Goal: Find contact information: Find contact information

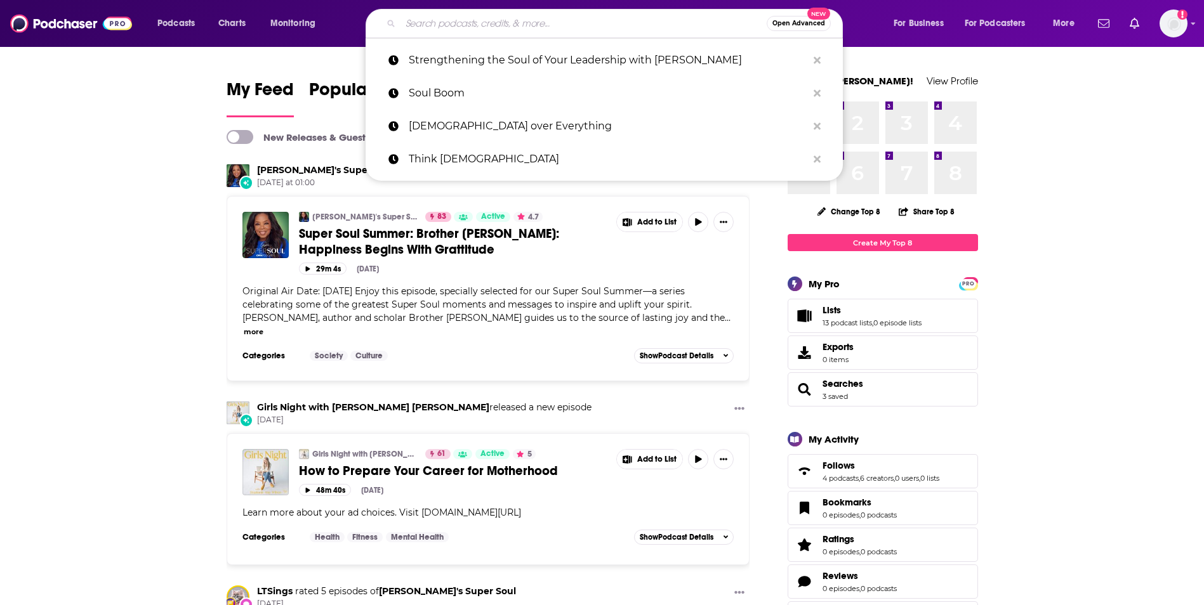
click at [430, 22] on input "Search podcasts, credits, & more..." at bounding box center [583, 23] width 366 height 20
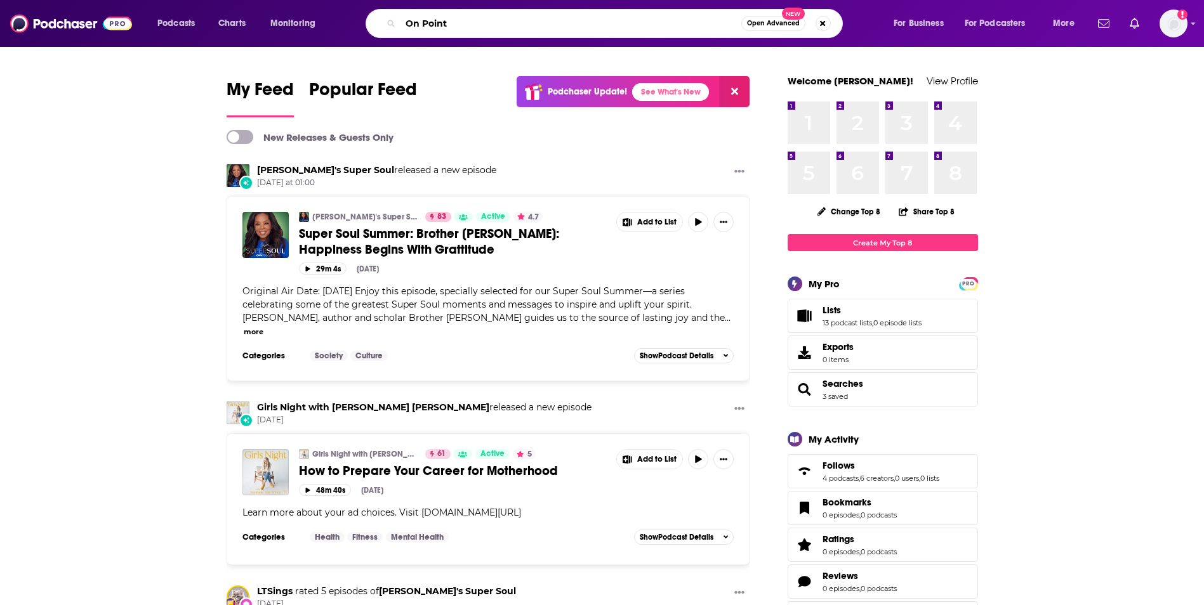
type input "On Point"
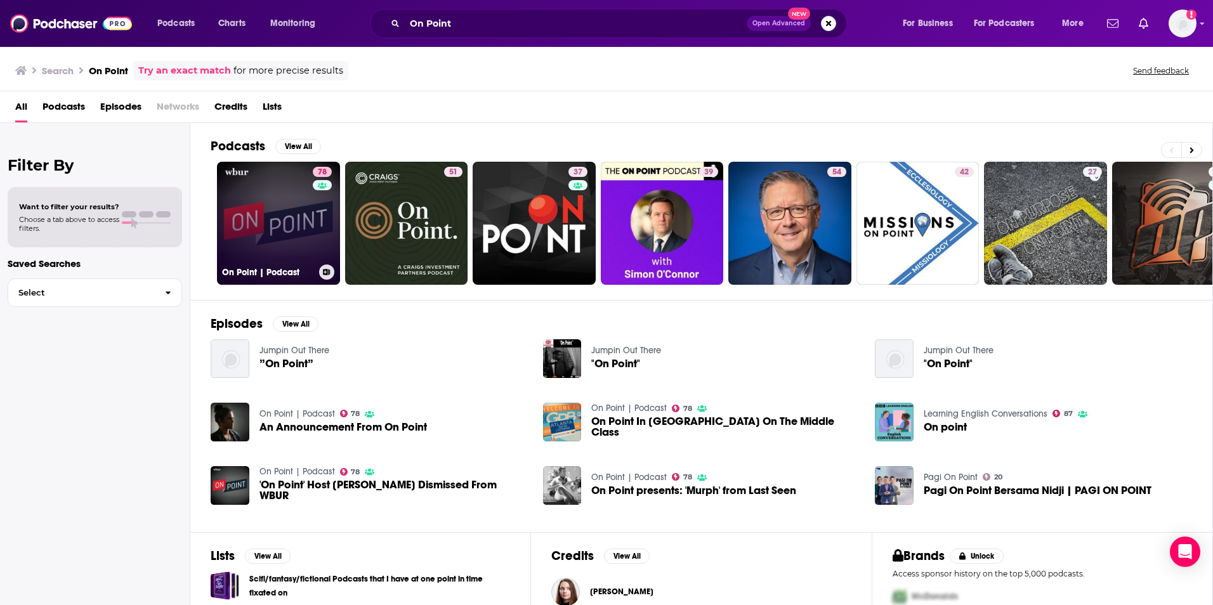
click at [277, 219] on link "78 On Point | Podcast" at bounding box center [278, 223] width 123 height 123
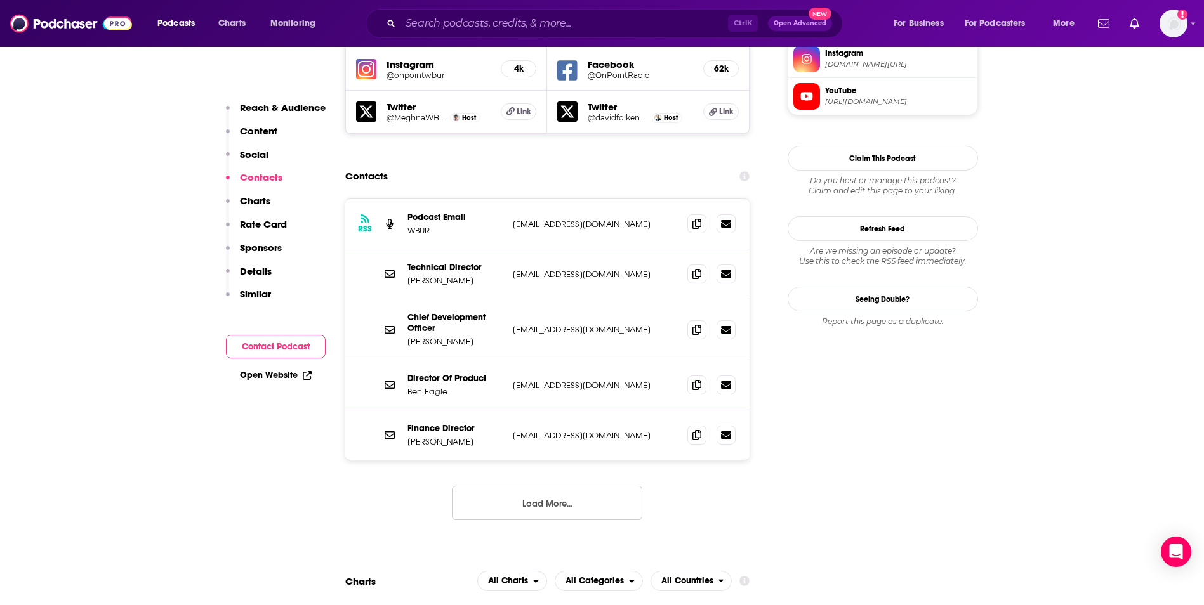
scroll to position [1218, 0]
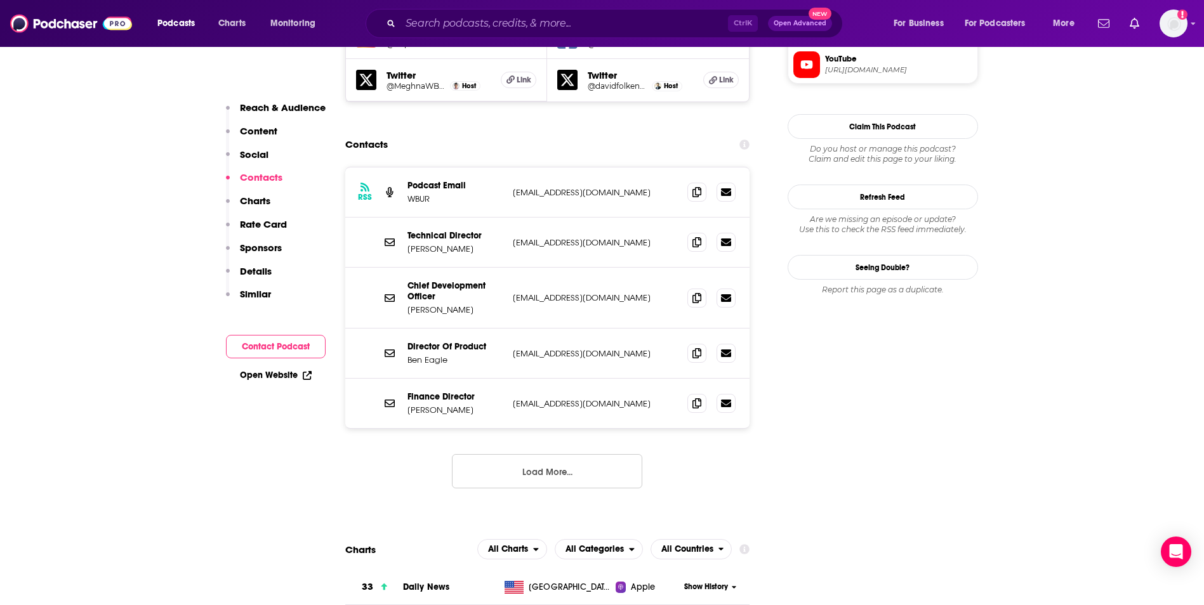
click at [485, 454] on button "Load More..." at bounding box center [547, 471] width 190 height 34
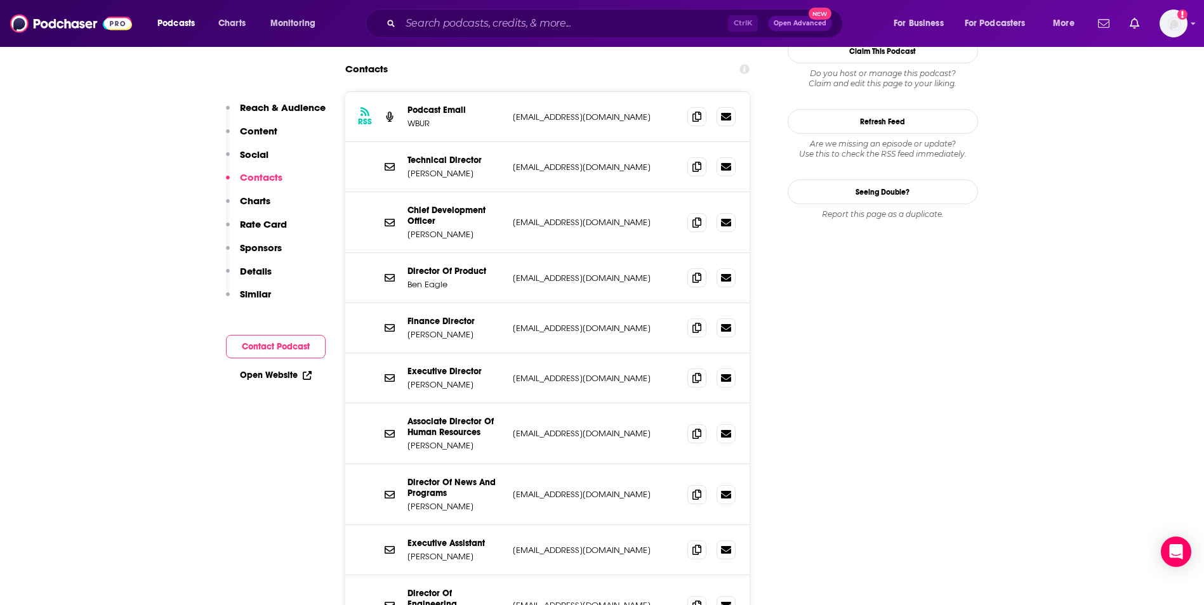
scroll to position [1294, 0]
click at [583, 544] on p "[EMAIL_ADDRESS][DOMAIN_NAME]" at bounding box center [595, 549] width 165 height 11
copy div "[EMAIL_ADDRESS][DOMAIN_NAME] [EMAIL_ADDRESS][DOMAIN_NAME]"
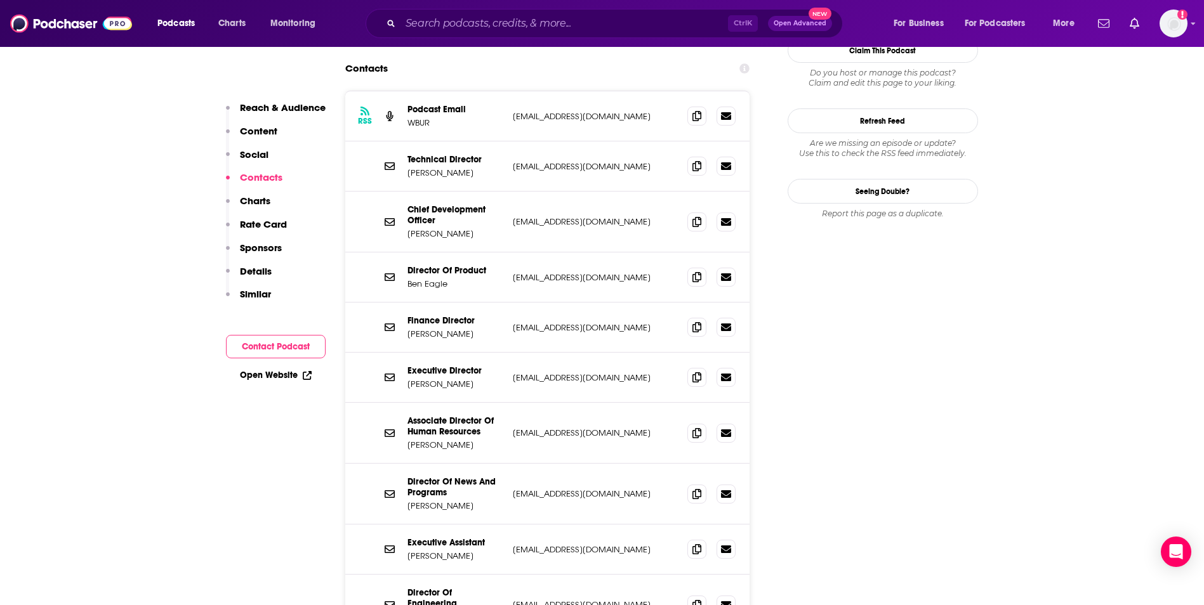
click at [589, 372] on p "[EMAIL_ADDRESS][DOMAIN_NAME]" at bounding box center [595, 377] width 165 height 11
copy div "[EMAIL_ADDRESS][DOMAIN_NAME] [EMAIL_ADDRESS][DOMAIN_NAME]"
click at [496, 23] on input "Search podcasts, credits, & more..." at bounding box center [563, 23] width 327 height 20
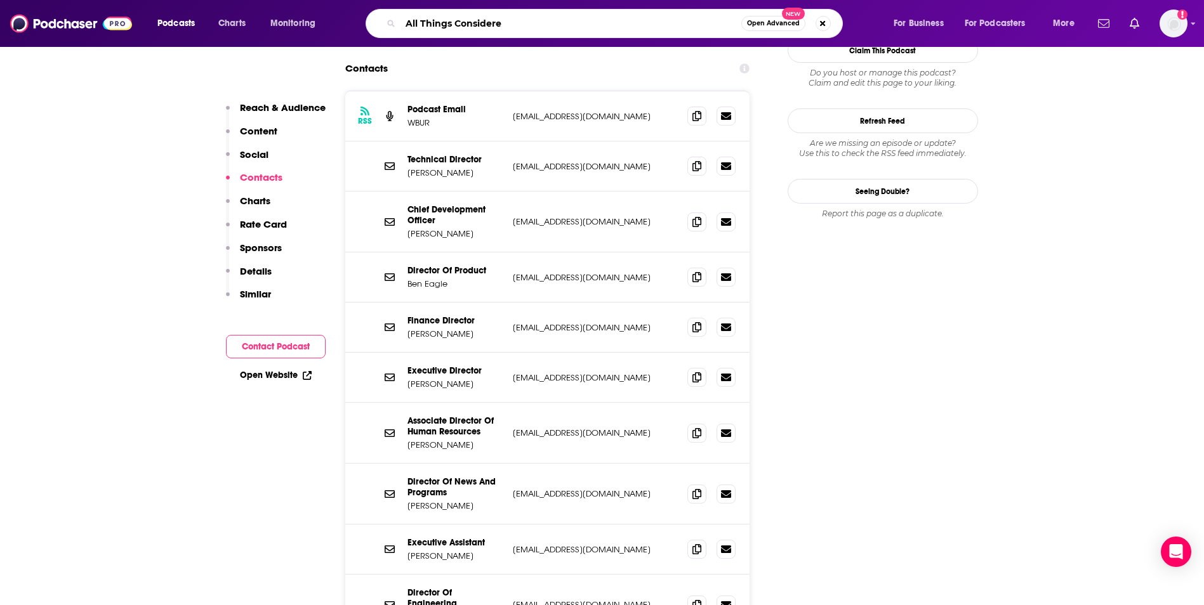
type input "All Things Considered"
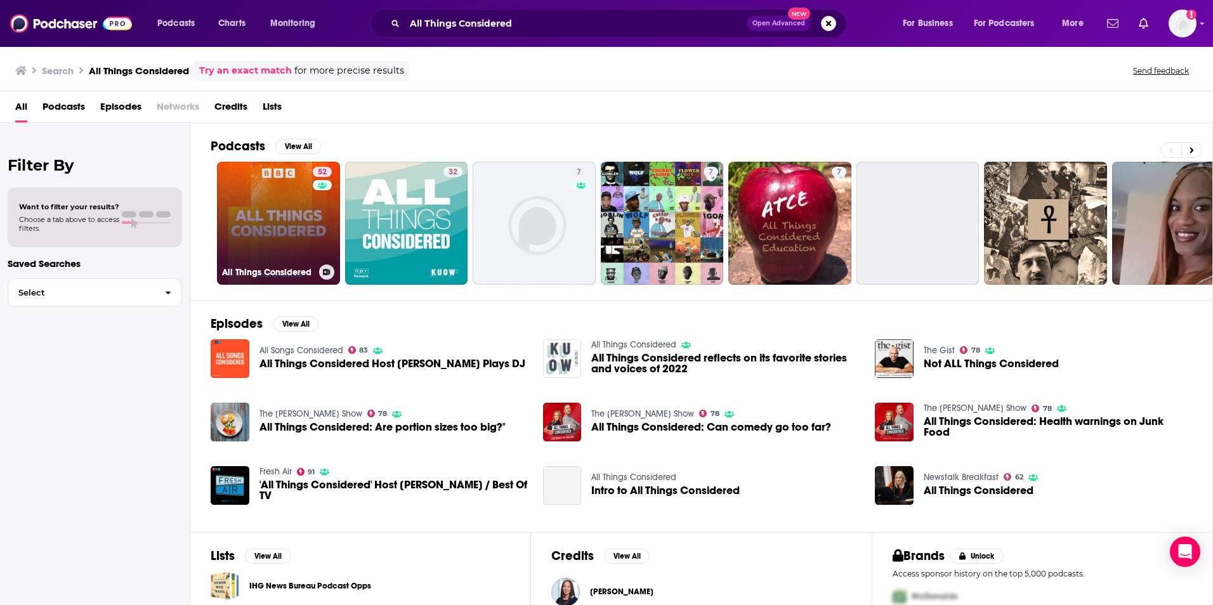
click at [280, 213] on link "52 All Things Considered" at bounding box center [278, 223] width 123 height 123
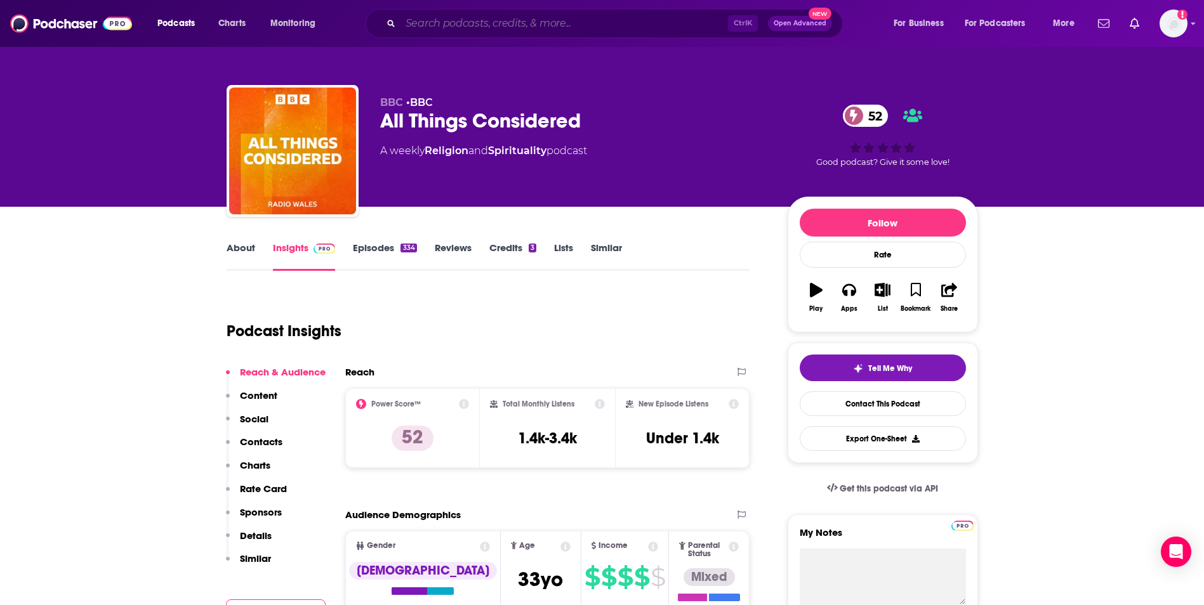
click at [472, 22] on input "Search podcasts, credits, & more..." at bounding box center [563, 23] width 327 height 20
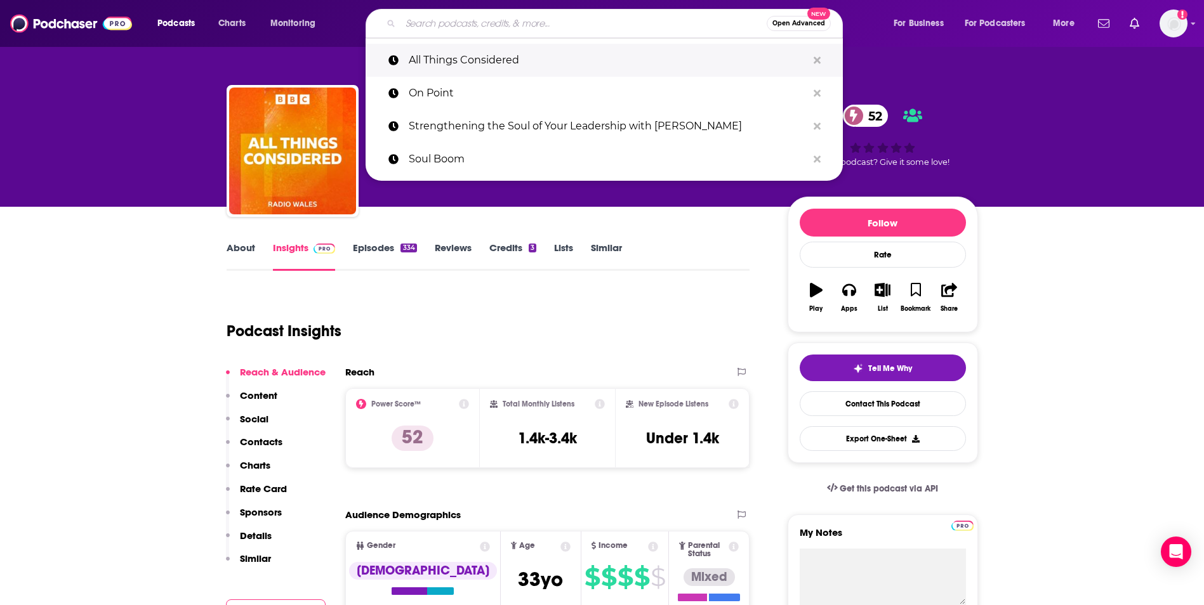
click at [465, 70] on p "All Things Considered" at bounding box center [608, 60] width 398 height 33
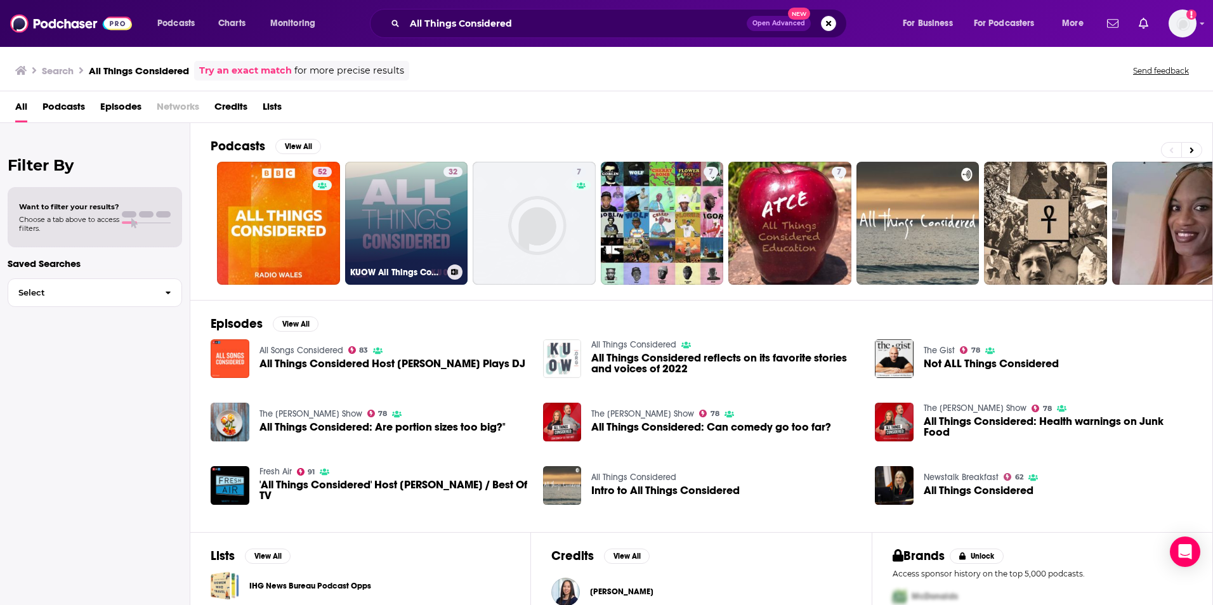
click at [421, 195] on link "32 KUOW All Things Considered" at bounding box center [406, 223] width 123 height 123
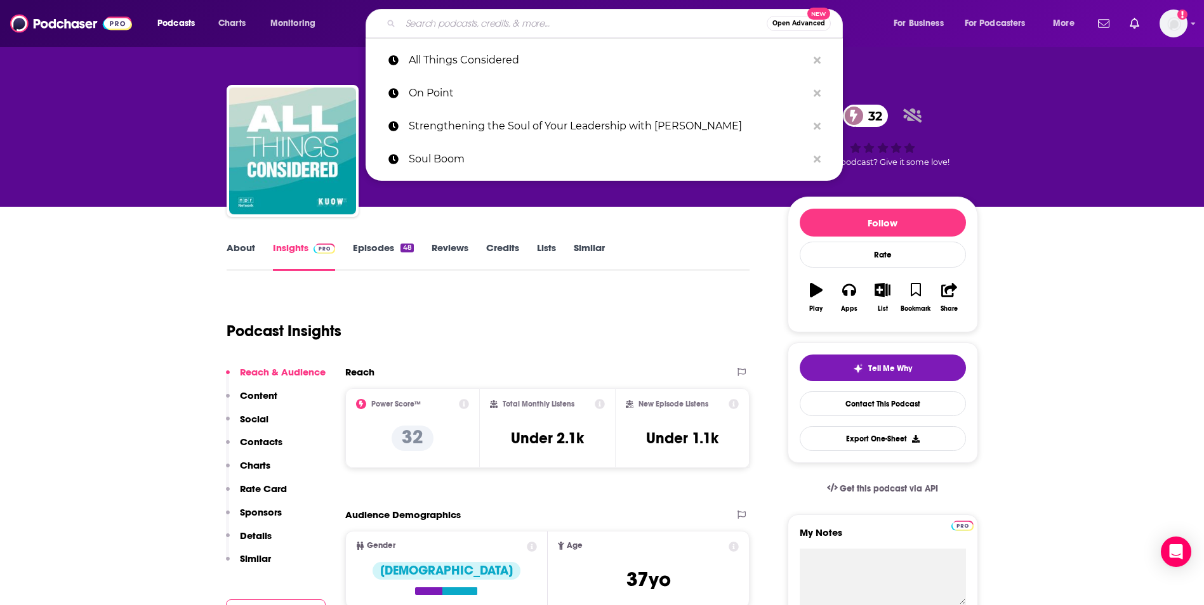
click at [450, 23] on input "Search podcasts, credits, & more..." at bounding box center [583, 23] width 366 height 20
click at [459, 67] on p "All Things Considered" at bounding box center [608, 60] width 398 height 33
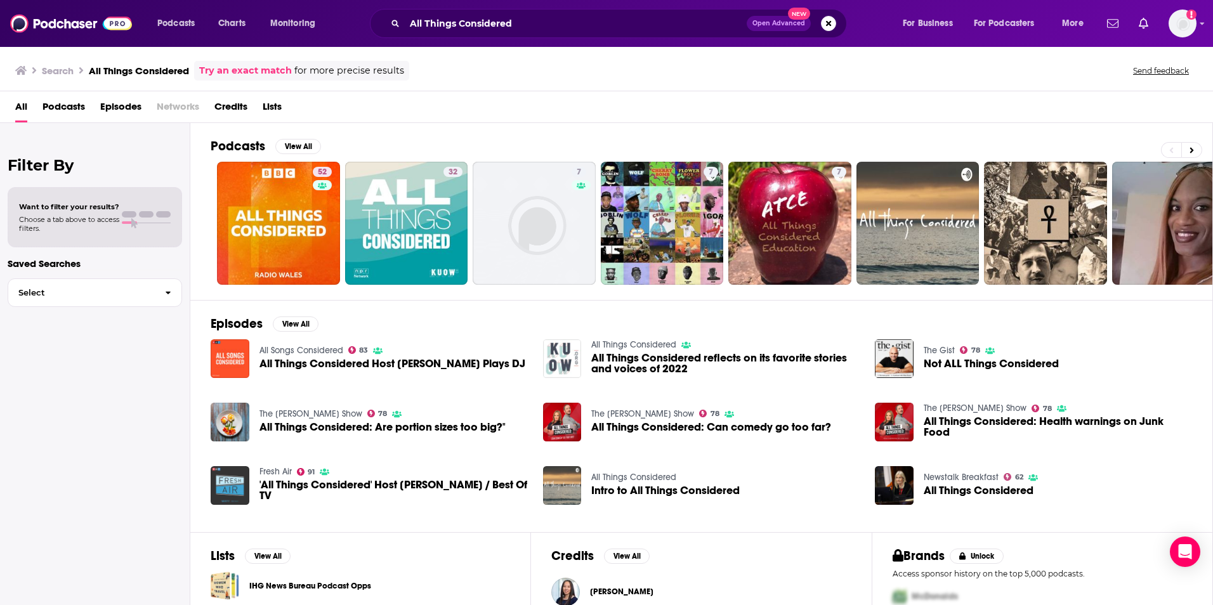
click at [237, 492] on img "'All Things Considered' Host Robert Siegel / Best Of TV" at bounding box center [230, 485] width 39 height 39
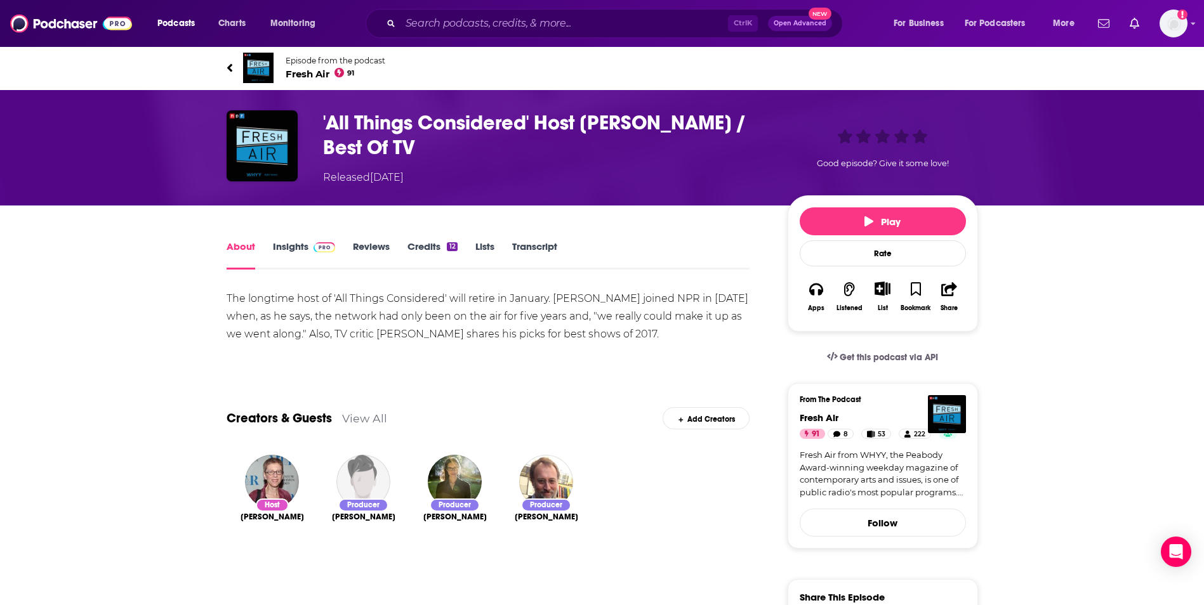
click at [280, 253] on link "Insights" at bounding box center [304, 254] width 63 height 29
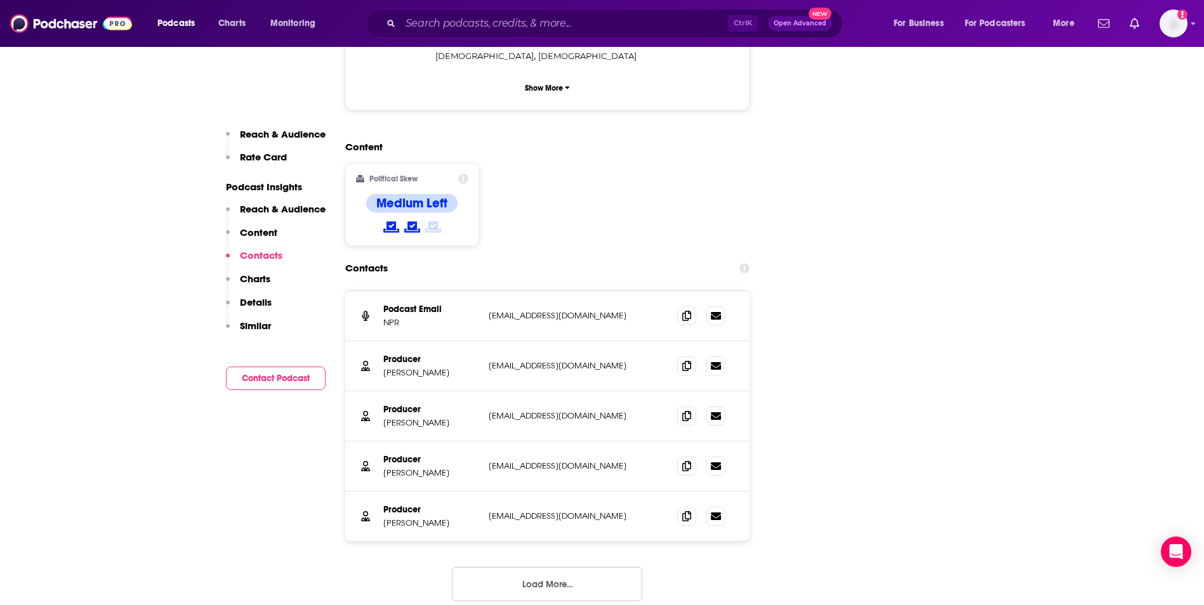
scroll to position [1396, 0]
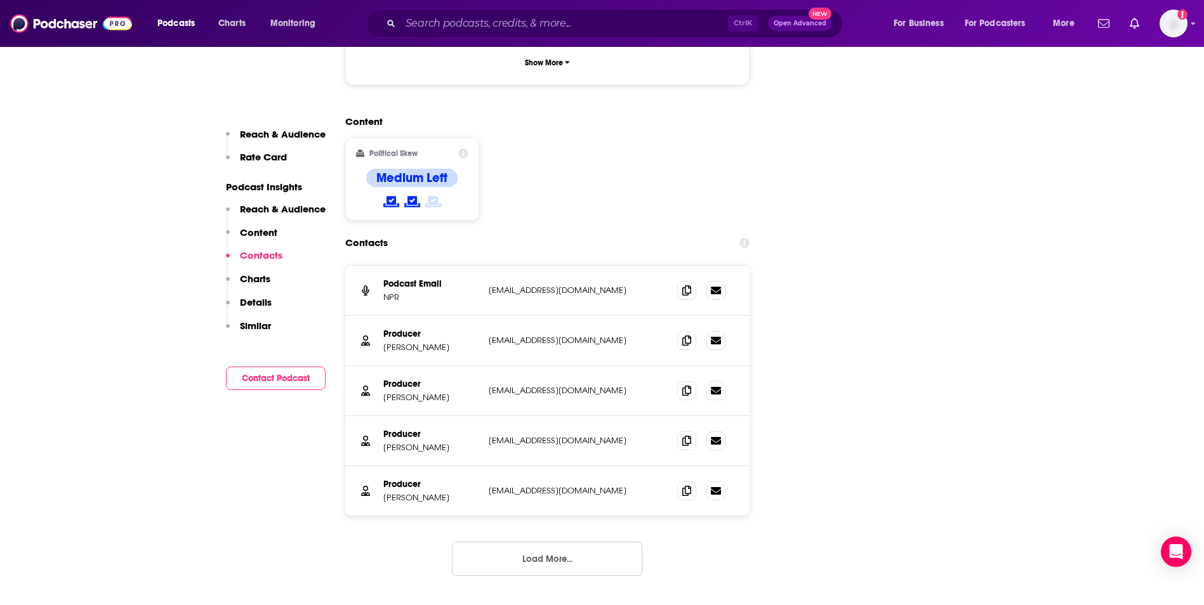
click at [566, 485] on p "[EMAIL_ADDRESS][DOMAIN_NAME]" at bounding box center [573, 490] width 168 height 11
copy div "[EMAIL_ADDRESS][DOMAIN_NAME] [EMAIL_ADDRESS][DOMAIN_NAME]"
click at [539, 542] on button "Load More..." at bounding box center [547, 559] width 190 height 34
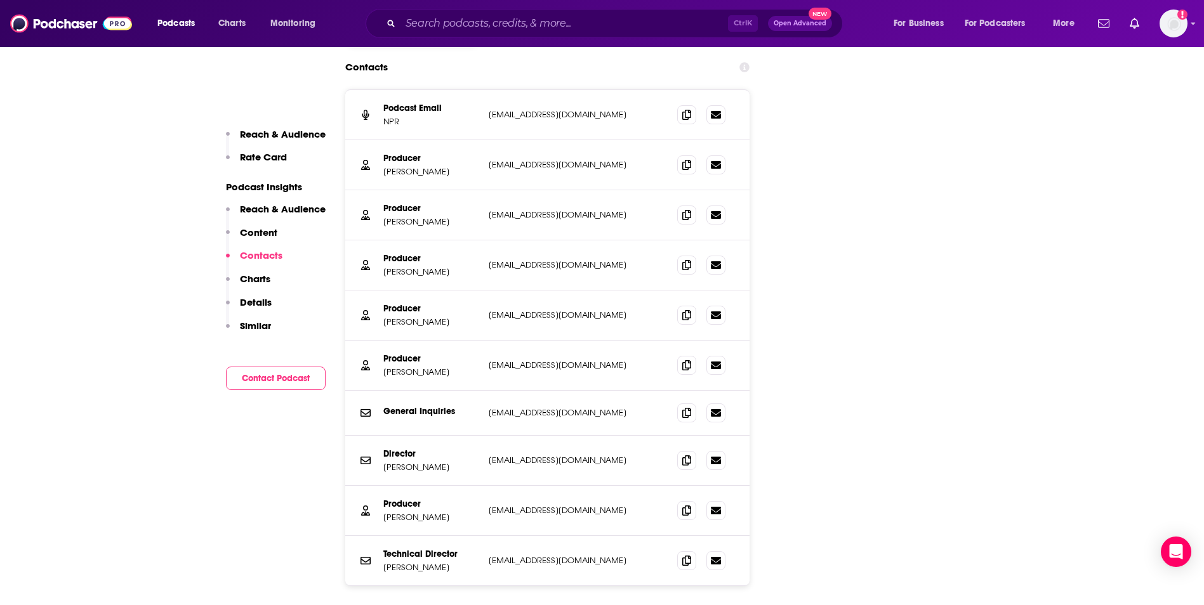
scroll to position [1599, 0]
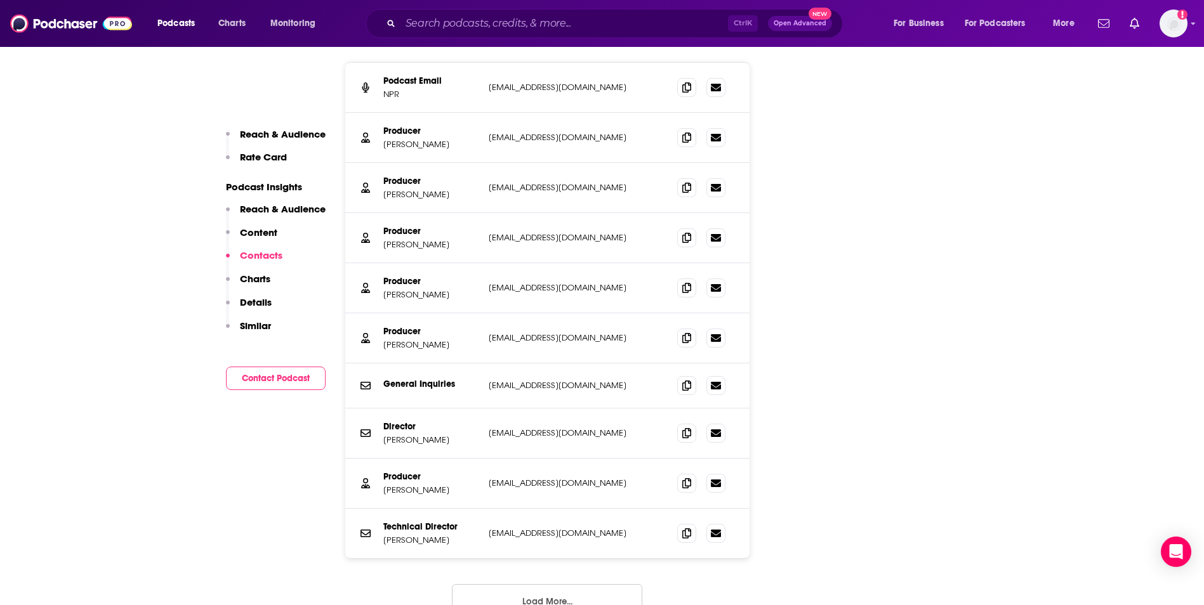
click at [565, 478] on p "[EMAIL_ADDRESS][DOMAIN_NAME]" at bounding box center [573, 483] width 168 height 11
copy div "[EMAIL_ADDRESS][DOMAIN_NAME] [EMAIL_ADDRESS][DOMAIN_NAME]"
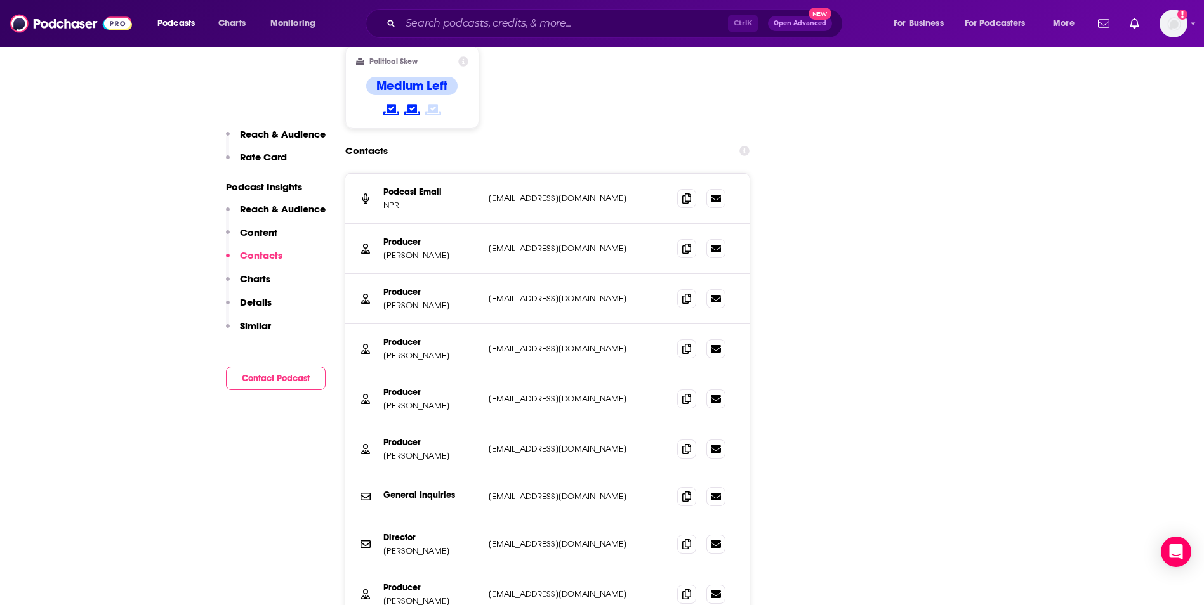
scroll to position [1472, 0]
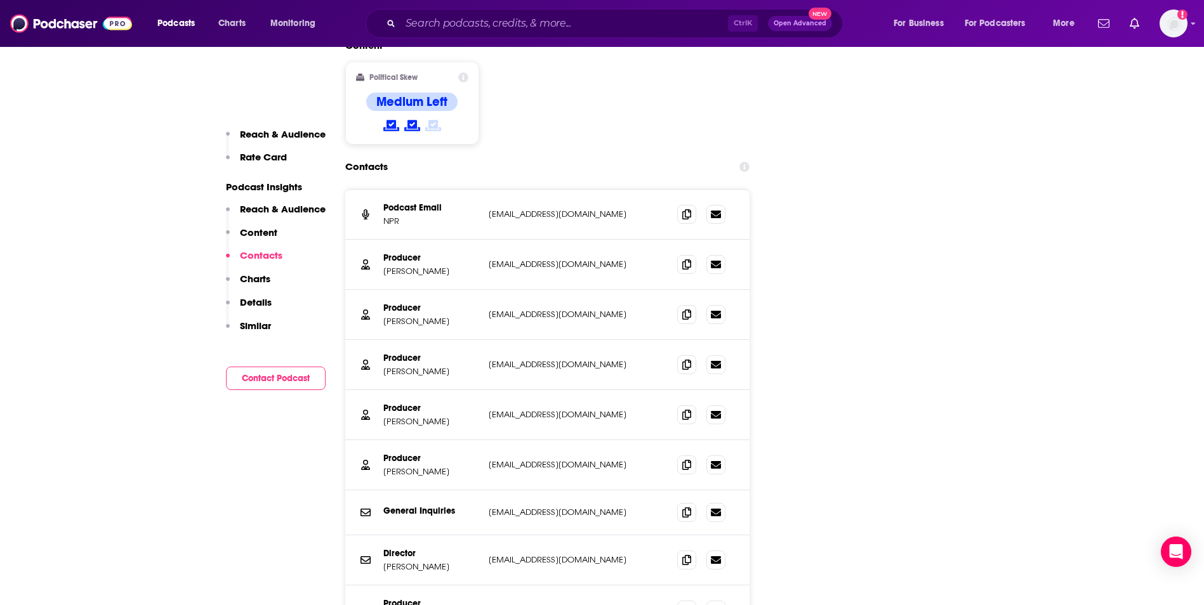
click at [574, 209] on p "[EMAIL_ADDRESS][DOMAIN_NAME]" at bounding box center [573, 214] width 168 height 11
copy div "[EMAIL_ADDRESS][DOMAIN_NAME] [EMAIL_ADDRESS][DOMAIN_NAME]"
